Goal: Navigation & Orientation: Go to known website

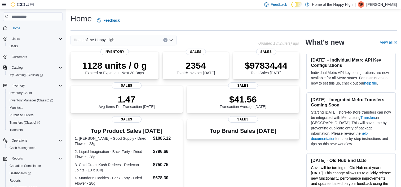
click at [380, 5] on p "[PERSON_NAME]" at bounding box center [381, 4] width 30 height 6
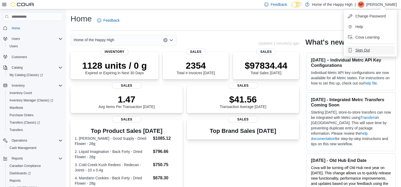
click at [361, 50] on span "Sign Out" at bounding box center [362, 50] width 14 height 5
